Goal: Check status

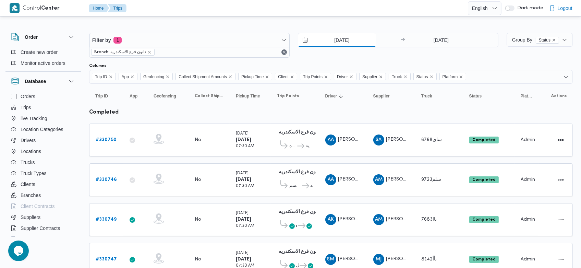
click at [328, 44] on input "13/8/2025" at bounding box center [337, 40] width 78 height 14
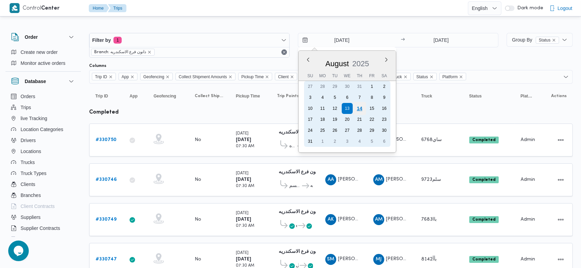
click at [362, 108] on div "14" at bounding box center [359, 108] width 13 height 13
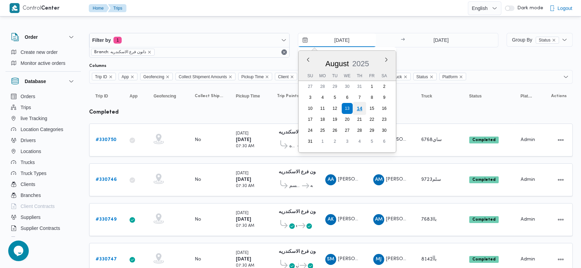
type input "[DATE]"
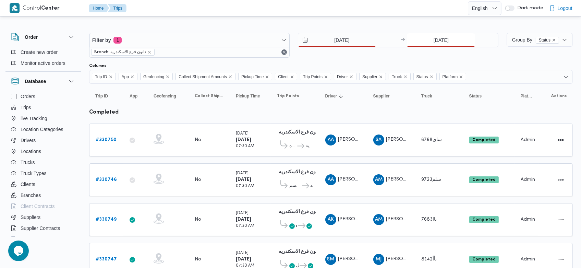
click at [429, 39] on input "13/8/2025" at bounding box center [441, 40] width 68 height 14
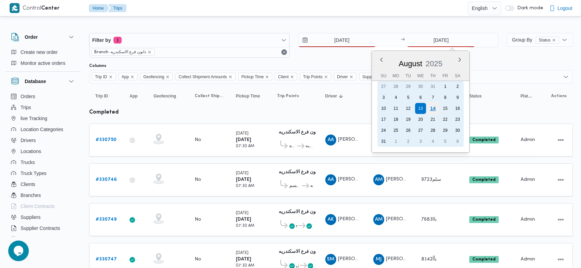
click at [436, 109] on div "14" at bounding box center [433, 108] width 13 height 13
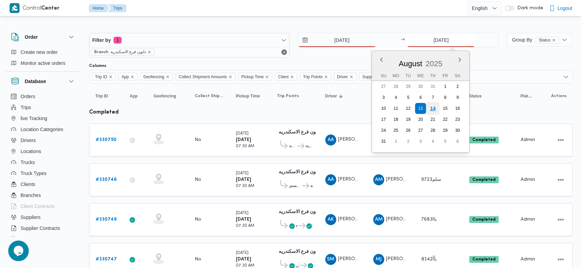
type input "[DATE]"
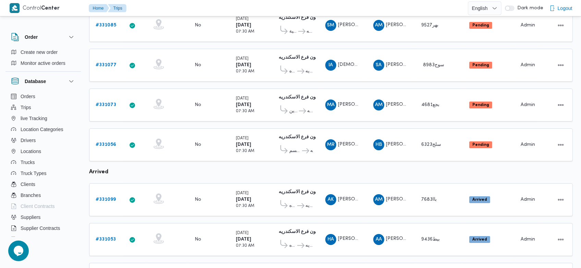
scroll to position [392, 0]
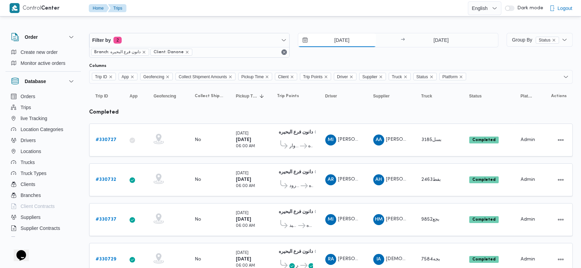
click at [327, 38] on input "13/8/2025" at bounding box center [337, 40] width 78 height 14
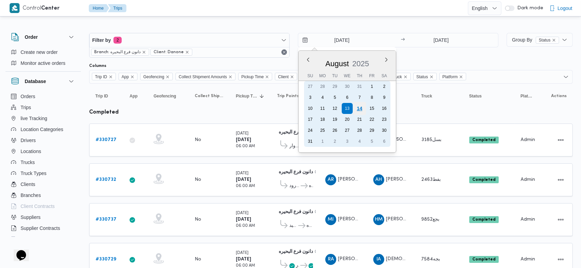
click at [362, 106] on div "14" at bounding box center [359, 108] width 13 height 13
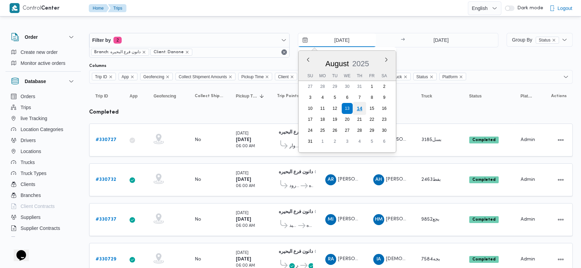
type input "[DATE]"
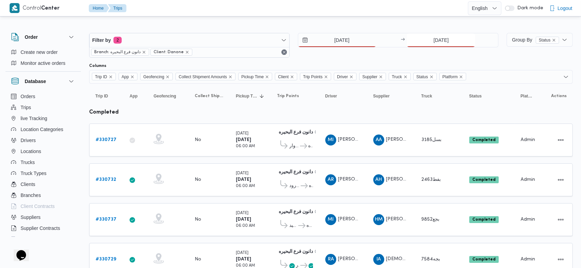
click at [429, 37] on input "13/8/2025" at bounding box center [441, 40] width 68 height 14
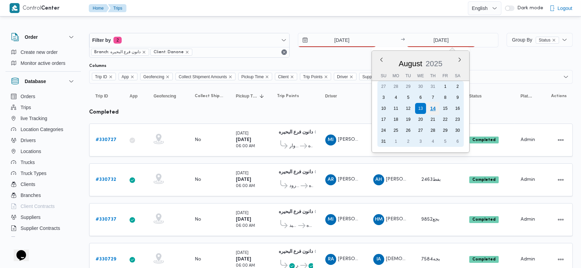
click at [431, 109] on div "14" at bounding box center [433, 108] width 13 height 13
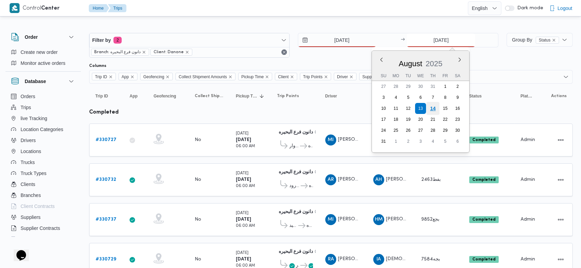
type input "[DATE]"
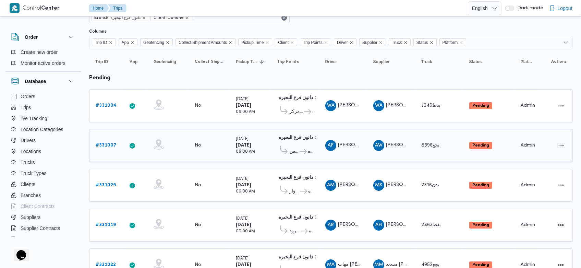
scroll to position [35, 0]
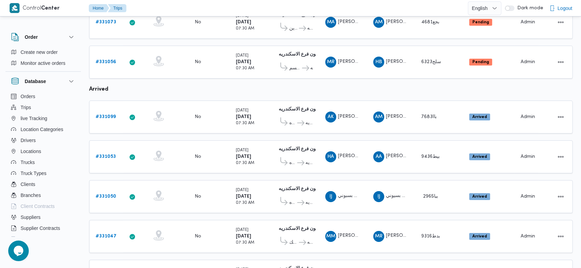
scroll to position [392, 0]
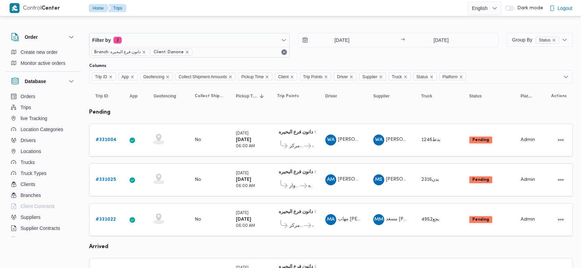
scroll to position [35, 0]
